Goal: Task Accomplishment & Management: Manage account settings

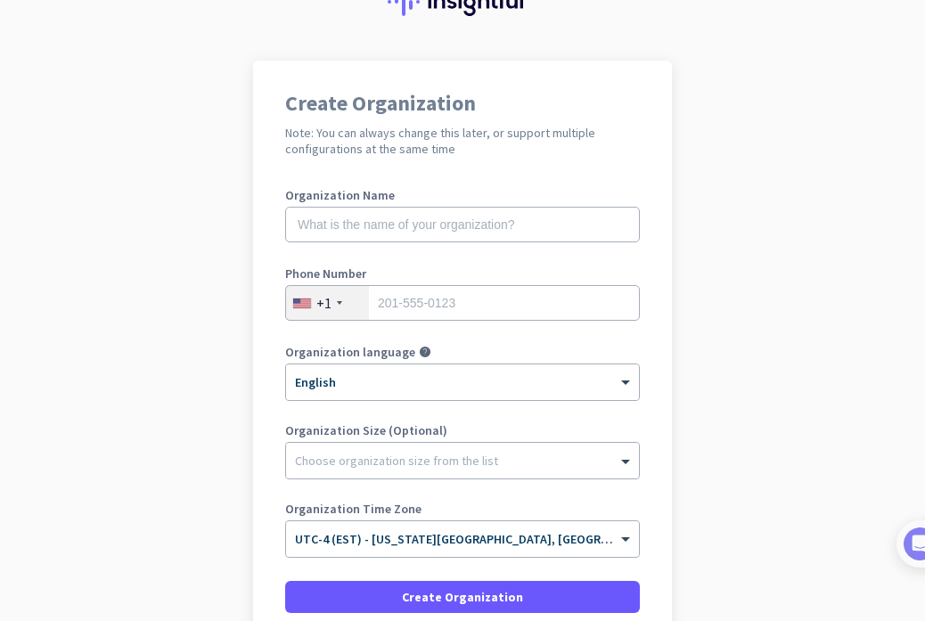
scroll to position [85, 0]
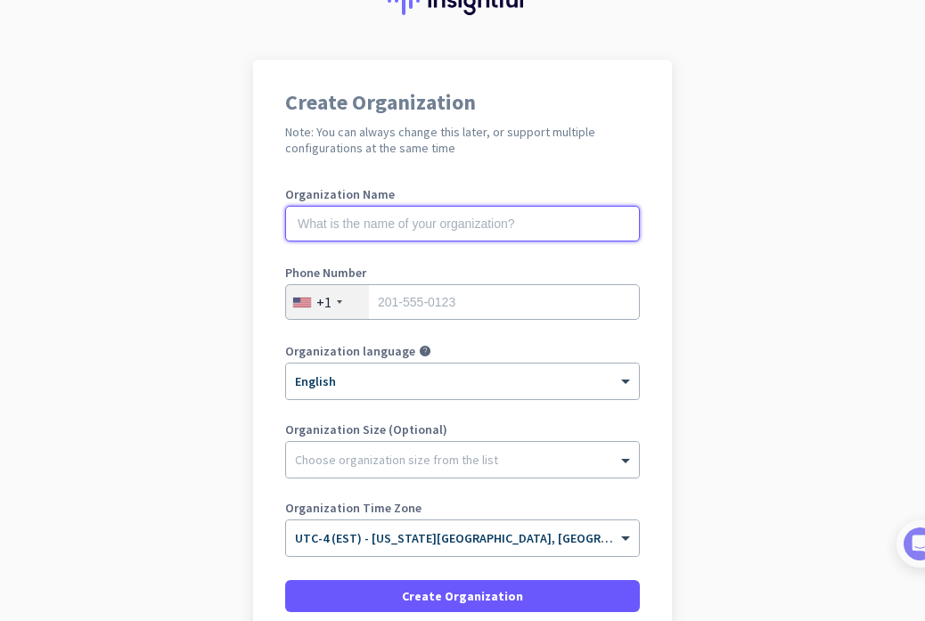
click at [426, 224] on input "text" at bounding box center [462, 224] width 355 height 36
type input "[PERSON_NAME]"
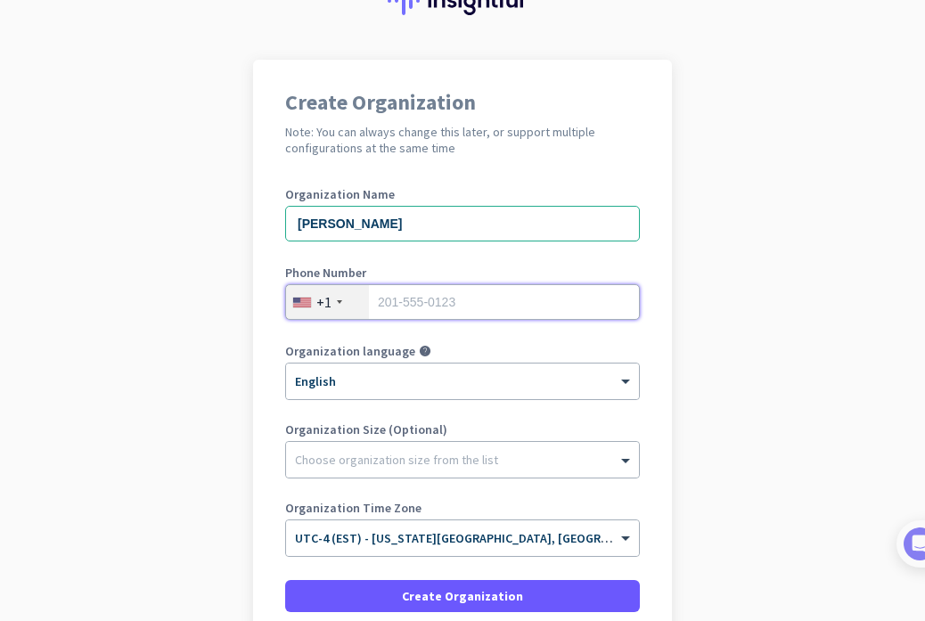
click at [456, 313] on input "tel" at bounding box center [462, 302] width 355 height 36
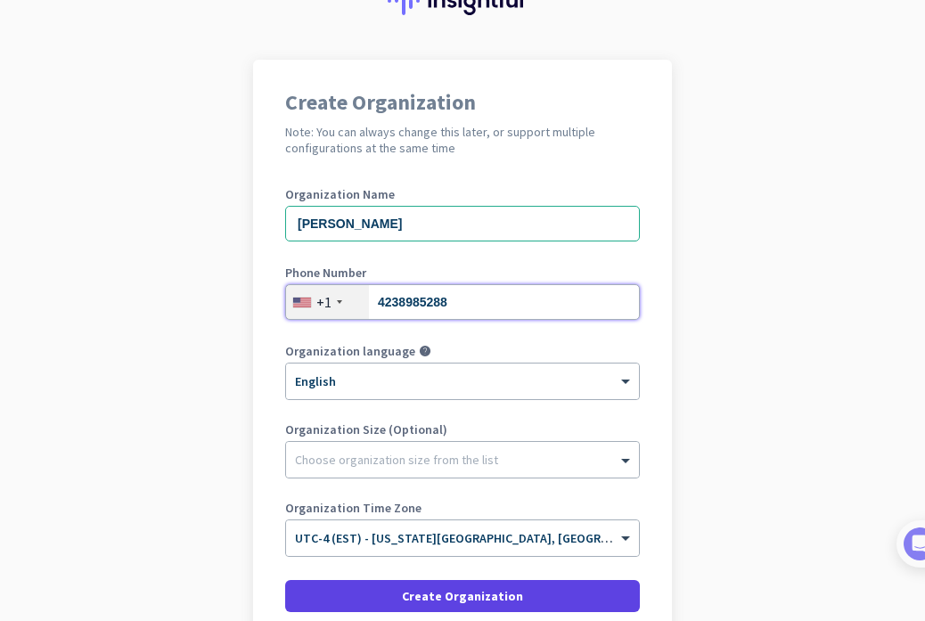
type input "4238985288"
click at [390, 590] on span at bounding box center [462, 596] width 355 height 43
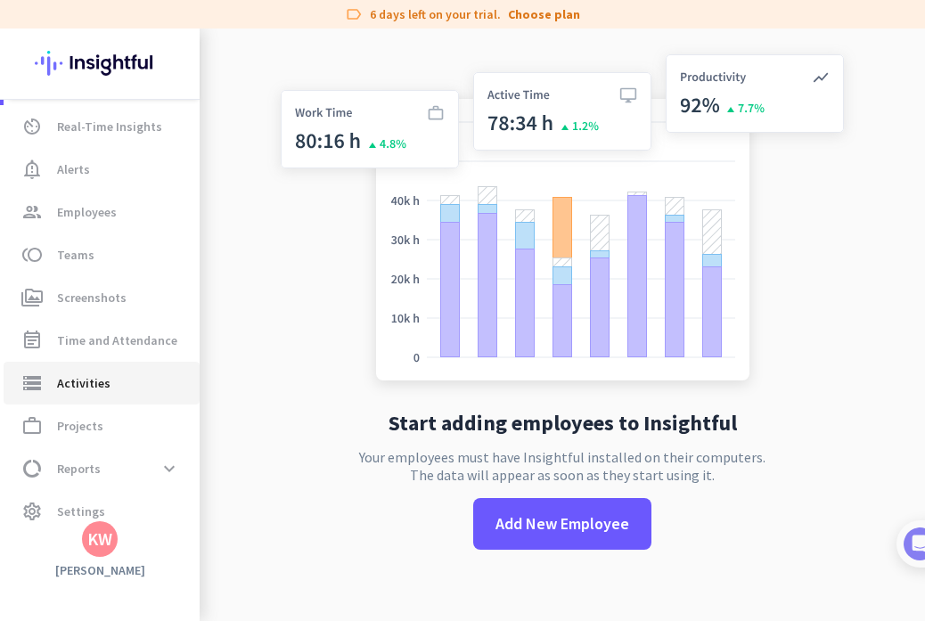
scroll to position [59, 0]
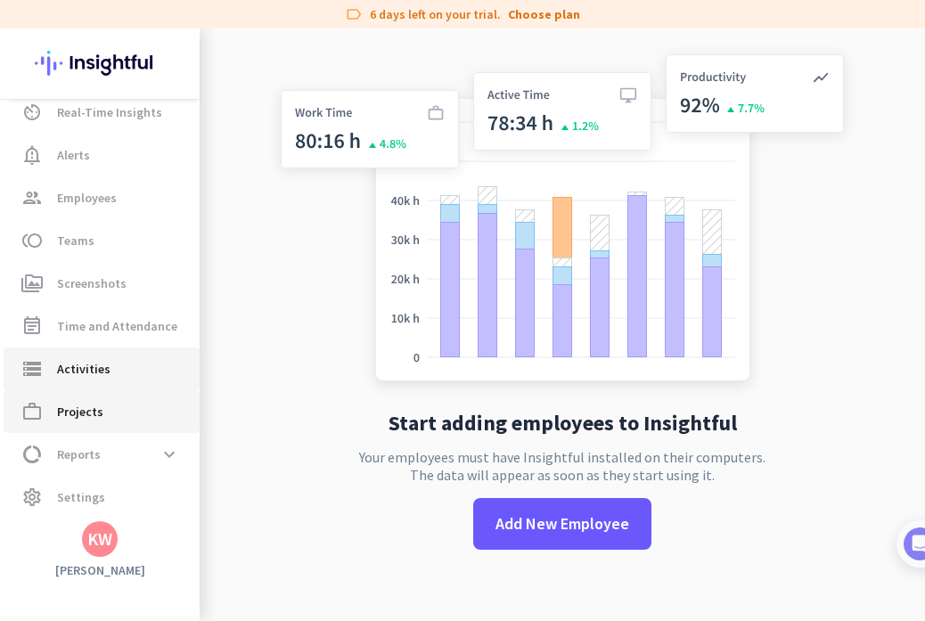
click at [161, 416] on span "work_outline Projects" at bounding box center [102, 411] width 168 height 21
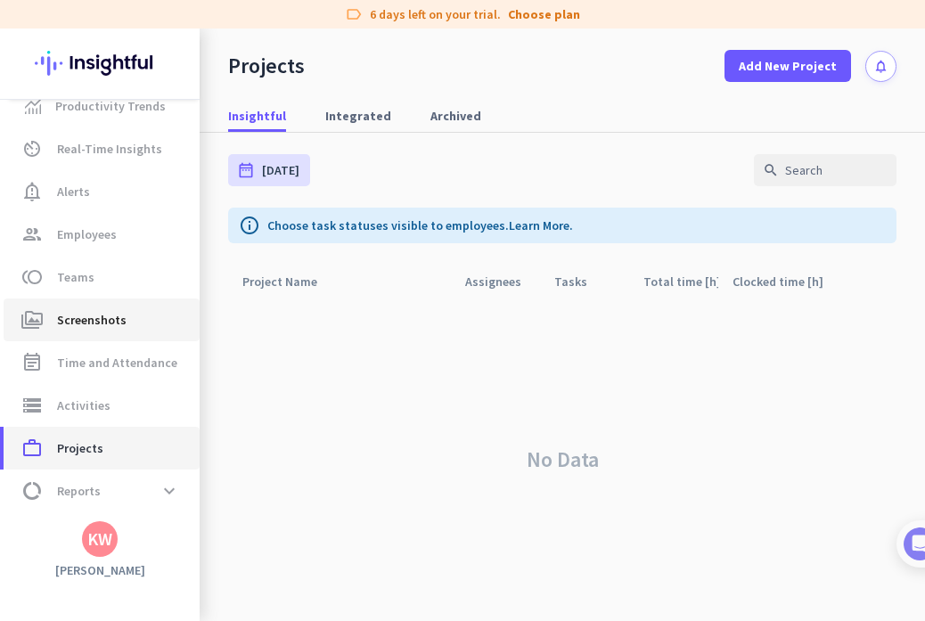
scroll to position [21, 0]
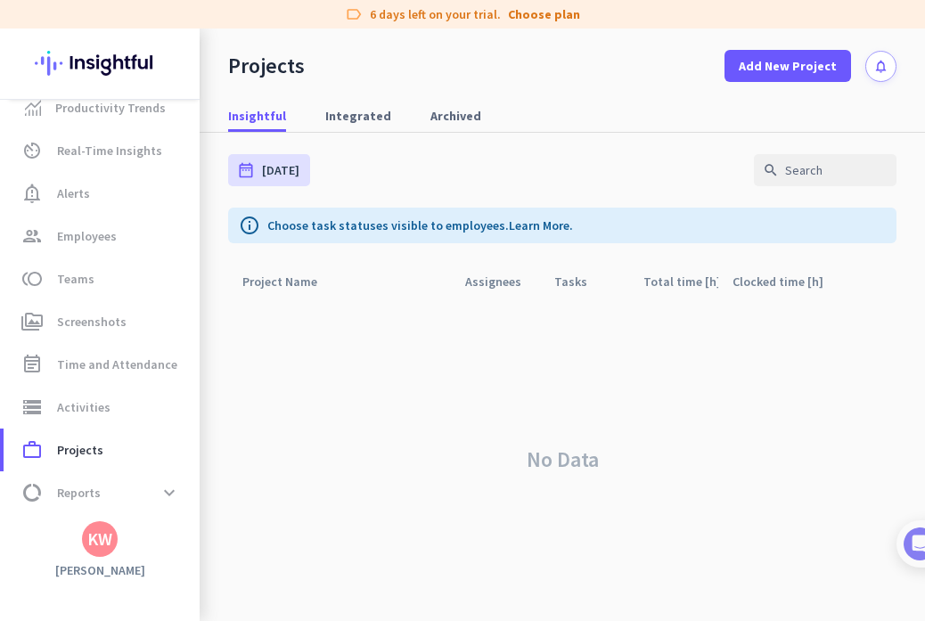
click at [115, 525] on app-letter-avatar "KW" at bounding box center [100, 540] width 36 height 36
click at [152, 509] on span "Sign out" at bounding box center [195, 505] width 108 height 16
